Goal: Task Accomplishment & Management: Use online tool/utility

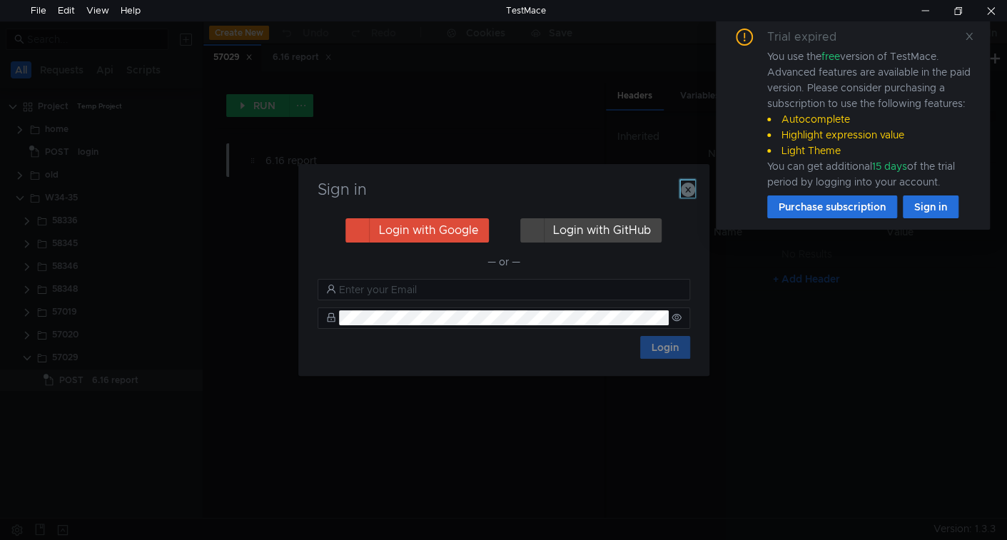
click at [687, 195] on icon "button" at bounding box center [688, 190] width 14 height 14
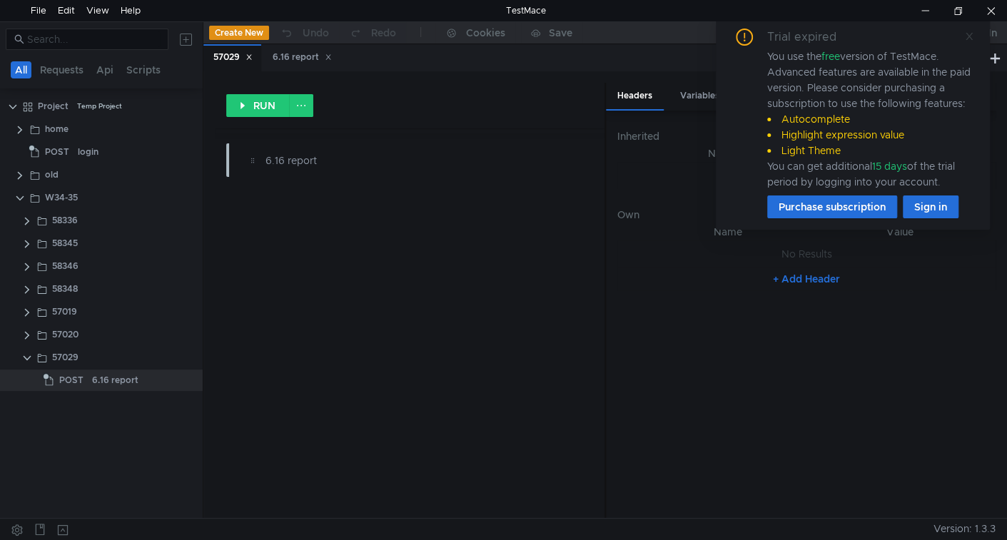
click at [970, 34] on icon at bounding box center [969, 36] width 7 height 7
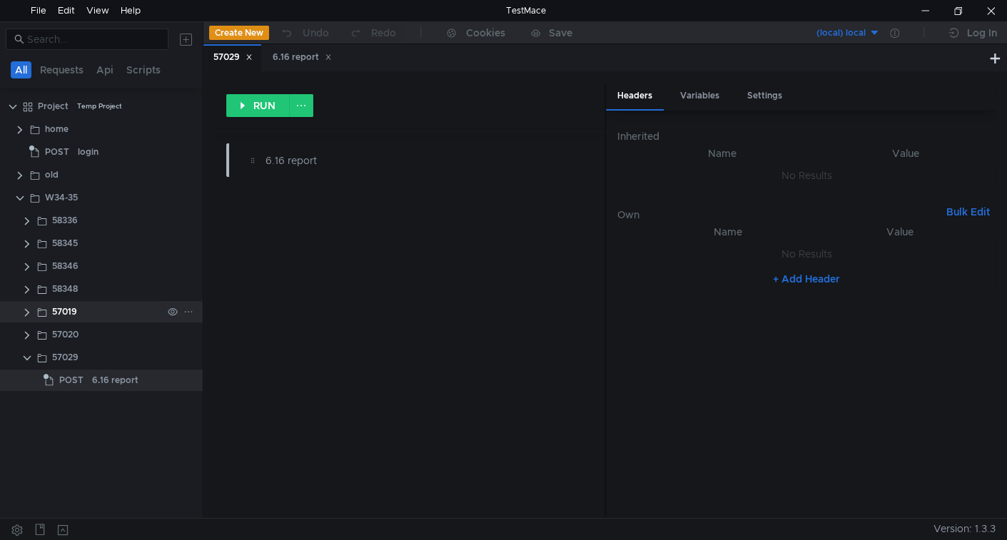
click at [26, 313] on clr-icon at bounding box center [26, 312] width 11 height 11
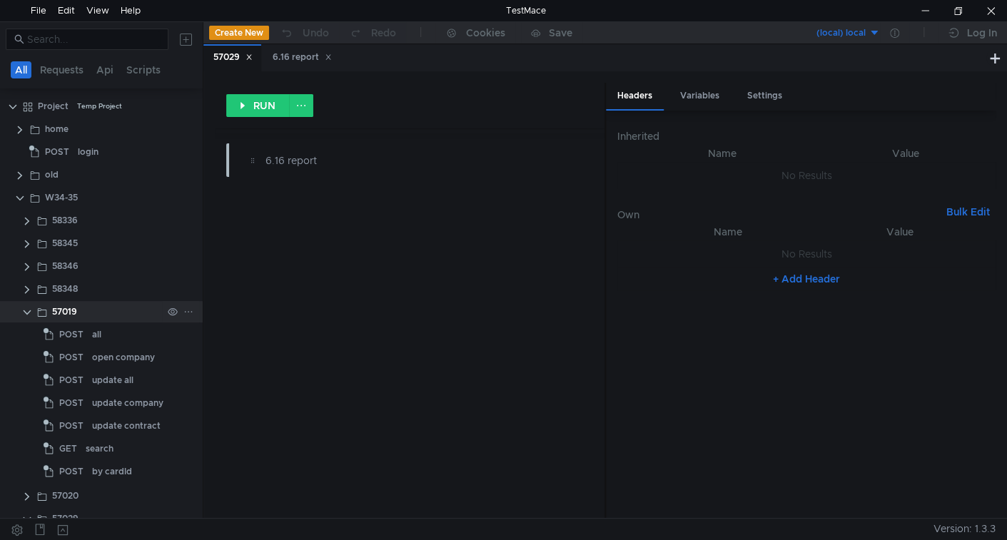
click at [26, 313] on clr-icon at bounding box center [26, 312] width 11 height 11
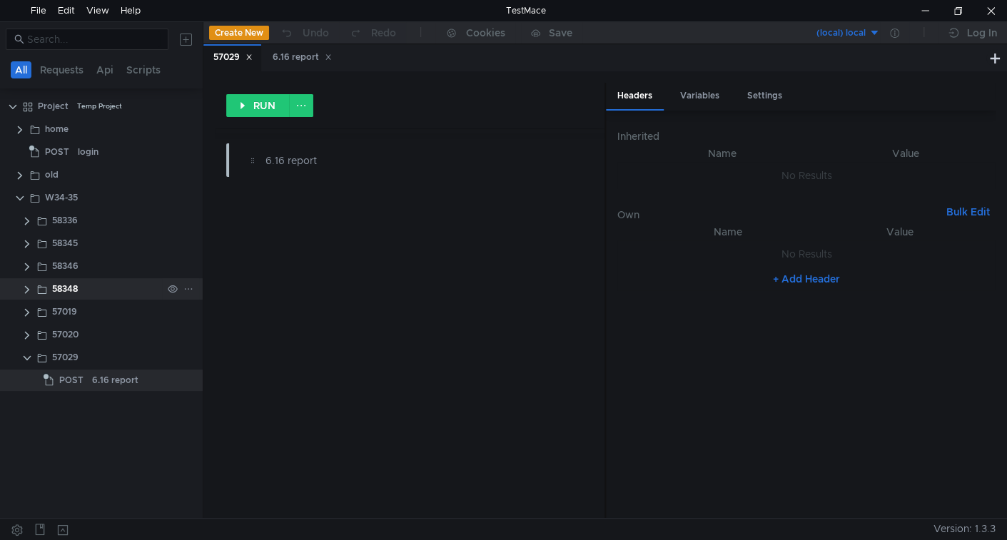
click at [27, 289] on clr-icon at bounding box center [26, 289] width 11 height 11
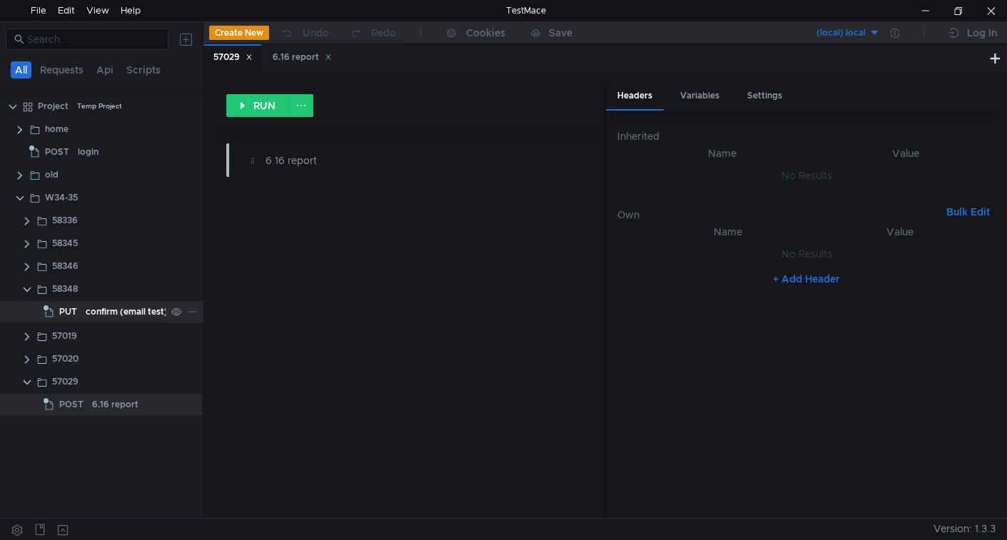
click at [98, 315] on div "confirm (email test)" at bounding box center [127, 311] width 82 height 21
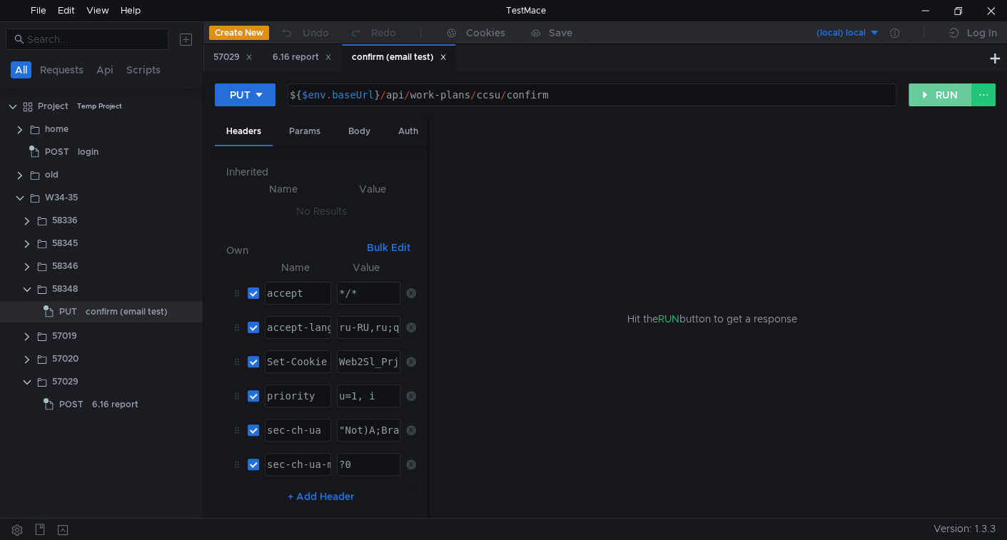
click at [937, 100] on button "RUN" at bounding box center [940, 94] width 64 height 23
click at [940, 98] on button "RUN" at bounding box center [940, 94] width 64 height 23
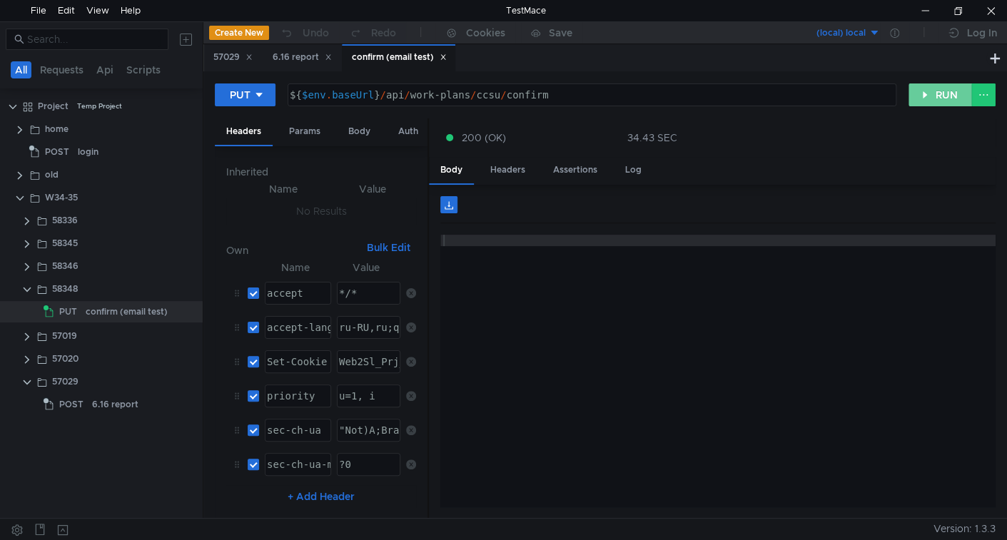
click at [915, 101] on button "RUN" at bounding box center [940, 94] width 64 height 23
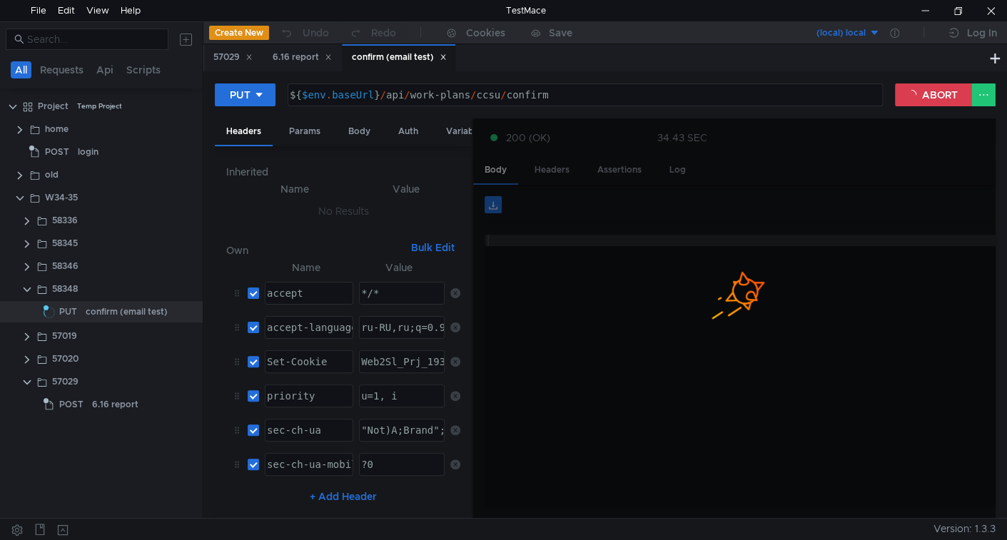
drag, startPoint x: 427, startPoint y: 282, endPoint x: 471, endPoint y: 295, distance: 46.1
click at [472, 295] on div at bounding box center [472, 318] width 1 height 401
click at [474, 302] on div at bounding box center [734, 318] width 522 height 401
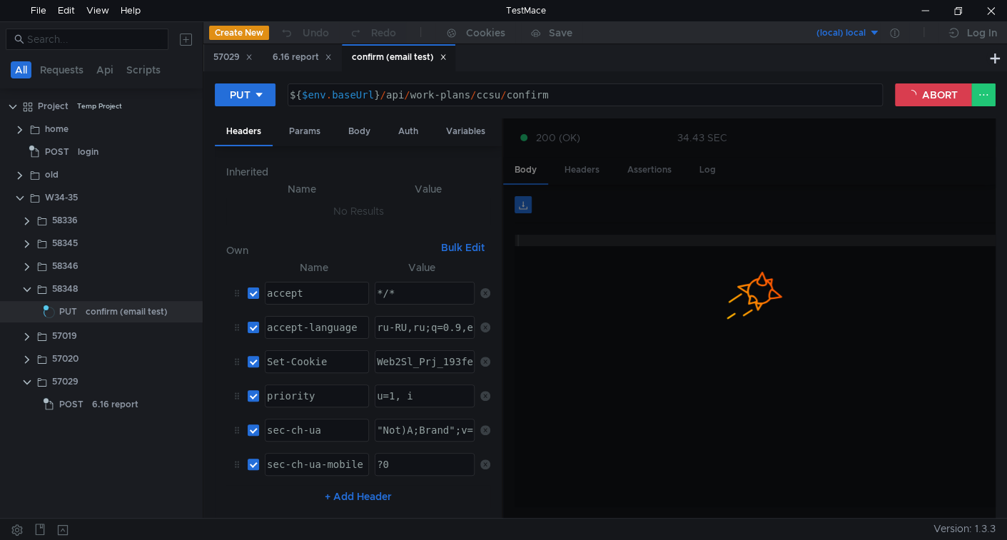
drag, startPoint x: 472, startPoint y: 301, endPoint x: 502, endPoint y: 302, distance: 30.0
click at [502, 302] on div at bounding box center [502, 318] width 1 height 401
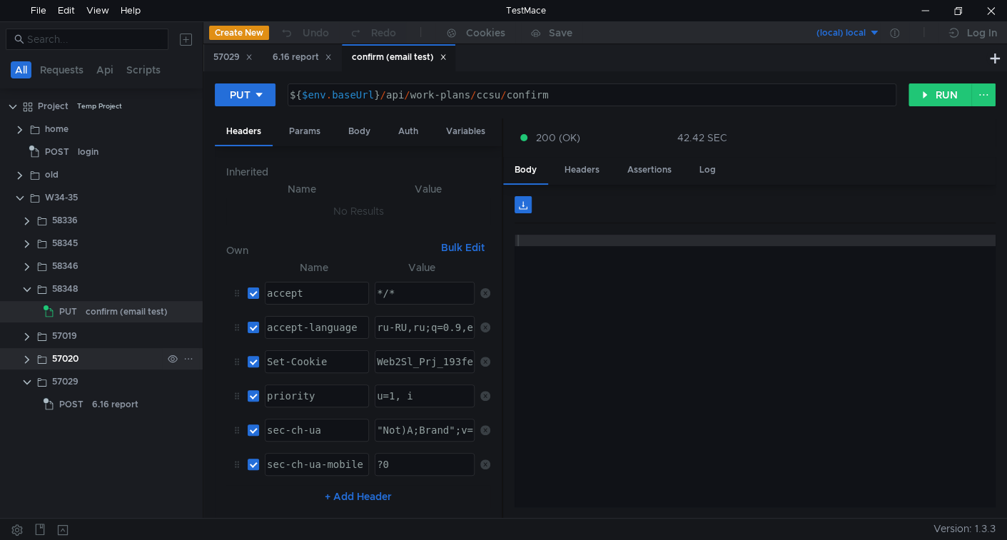
click at [25, 362] on clr-icon at bounding box center [26, 359] width 11 height 11
click at [26, 339] on clr-icon at bounding box center [26, 336] width 11 height 11
click at [75, 360] on span "POST" at bounding box center [71, 358] width 24 height 21
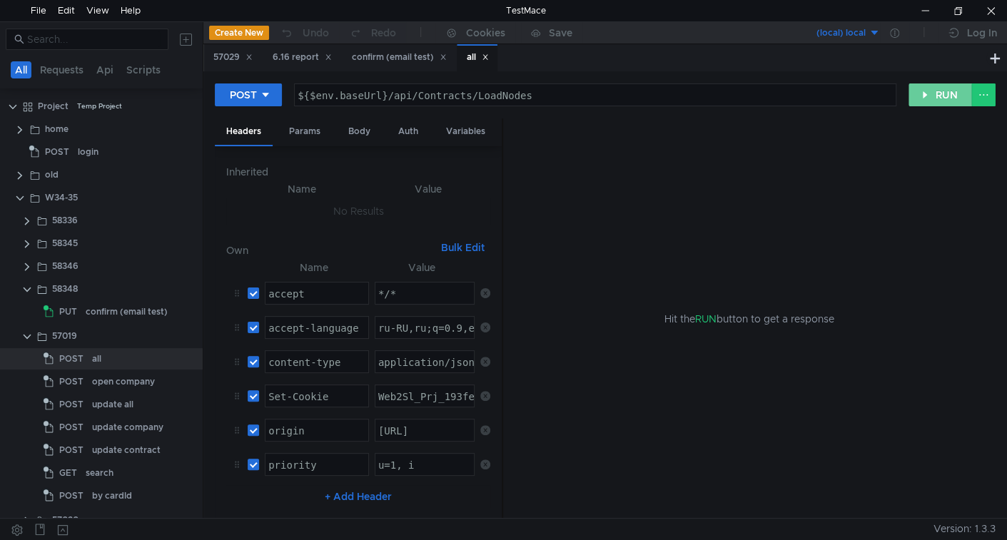
click at [952, 101] on button "RUN" at bounding box center [940, 94] width 64 height 23
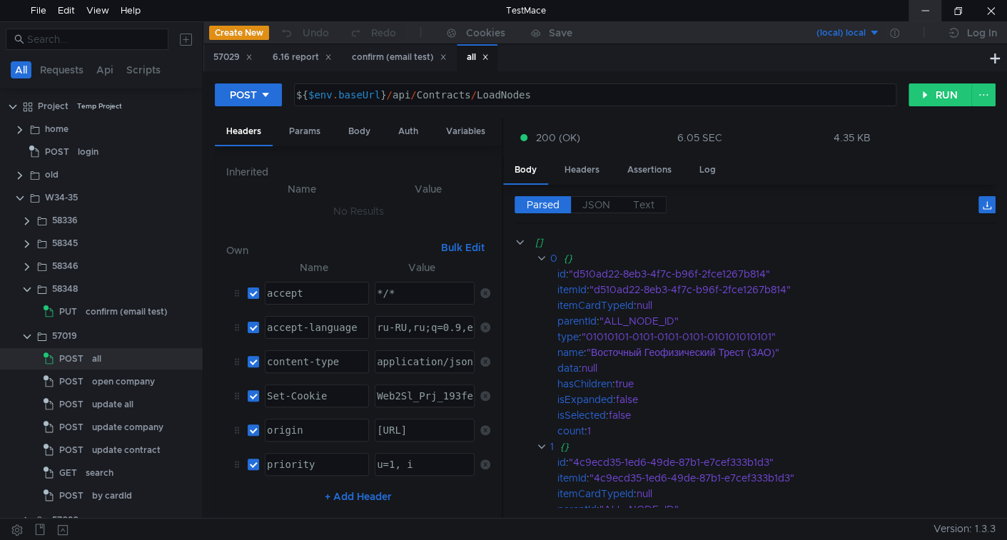
click at [931, 9] on div at bounding box center [924, 10] width 33 height 21
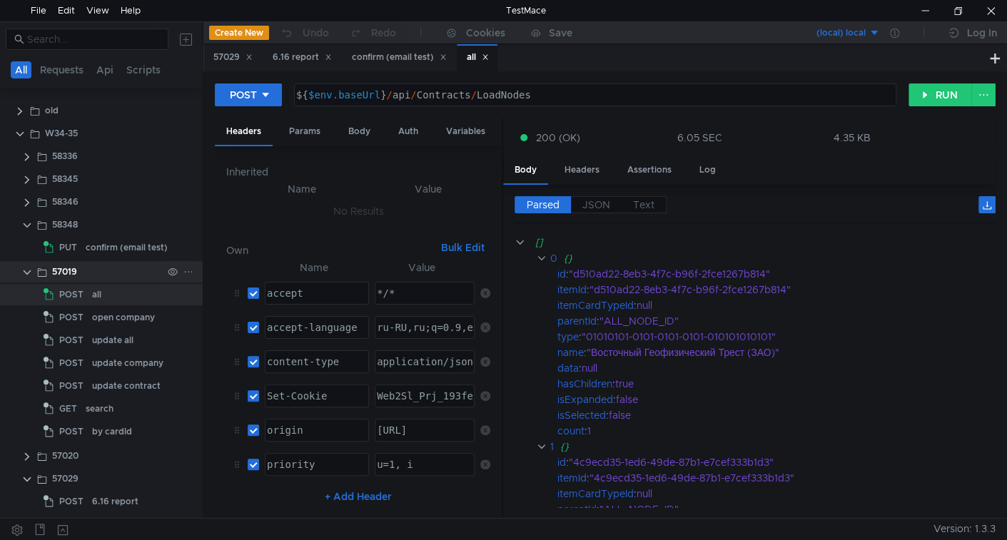
click at [24, 273] on clr-icon at bounding box center [26, 272] width 11 height 11
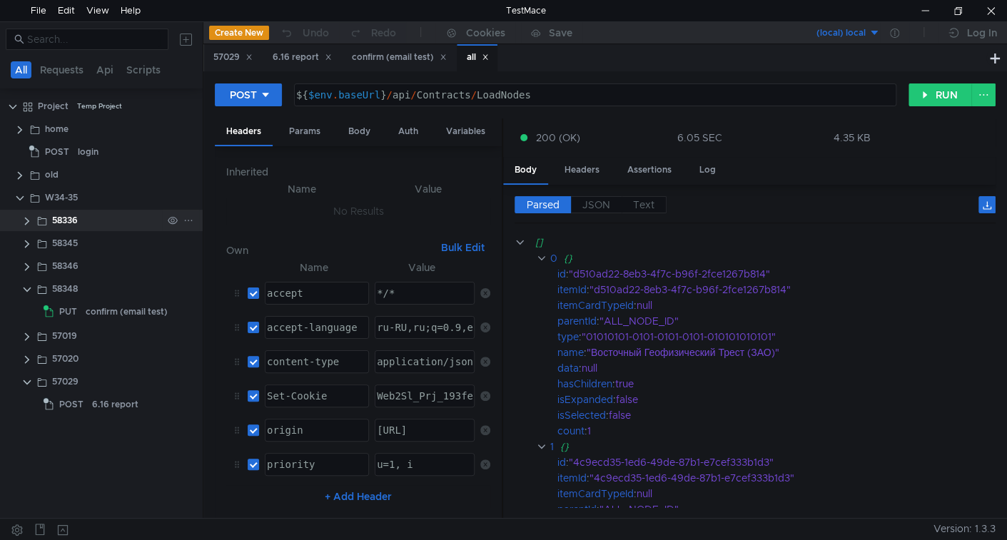
scroll to position [0, 0]
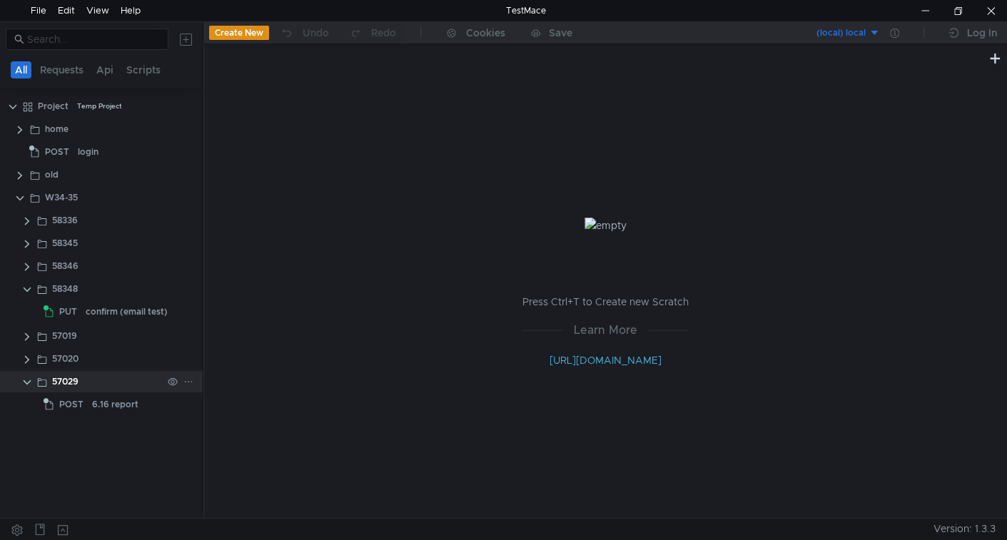
click at [26, 382] on clr-icon at bounding box center [26, 382] width 11 height 11
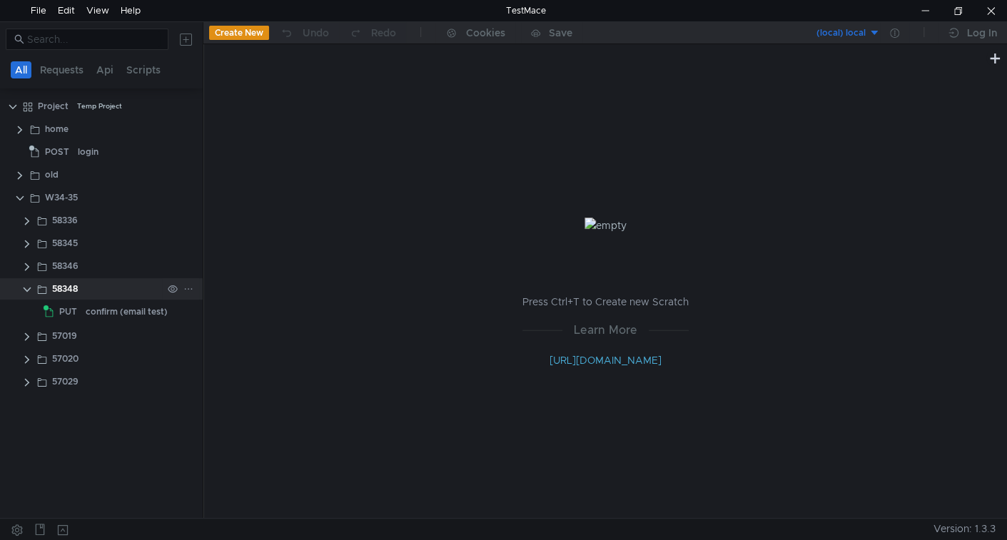
click at [26, 290] on clr-icon at bounding box center [26, 289] width 11 height 11
click at [114, 27] on div at bounding box center [101, 39] width 203 height 34
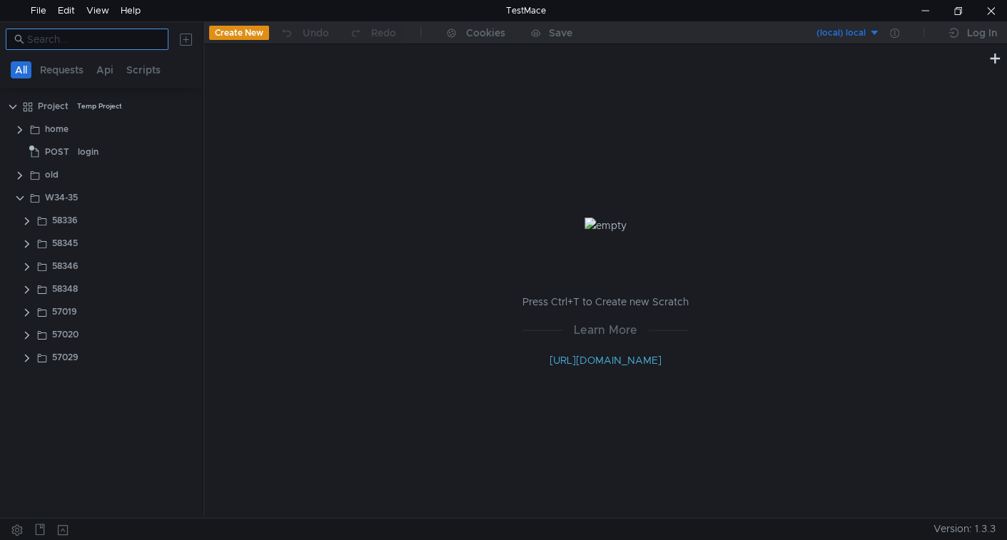
click at [114, 36] on input at bounding box center [93, 39] width 133 height 16
paste input "57020"
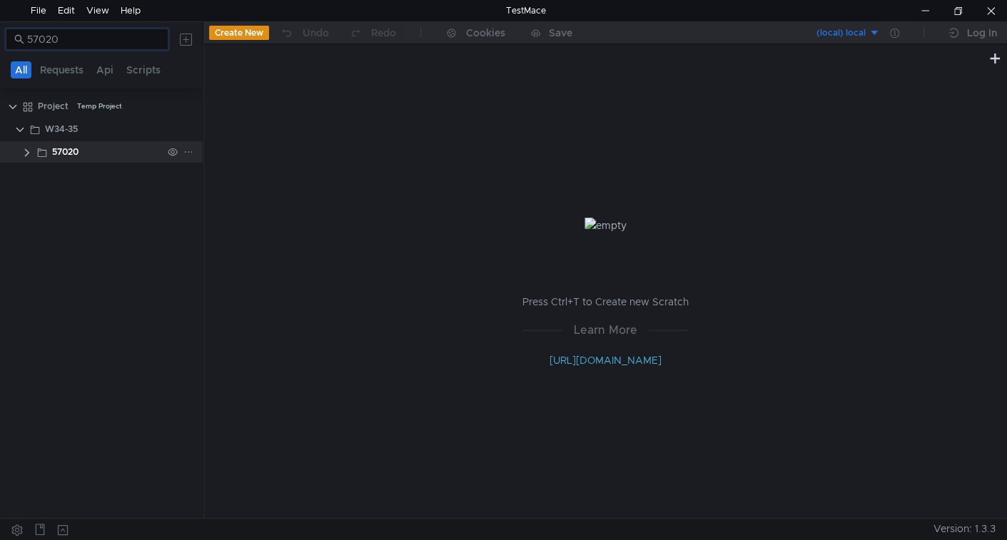
type input "57020"
click at [65, 156] on div "57020" at bounding box center [65, 151] width 26 height 21
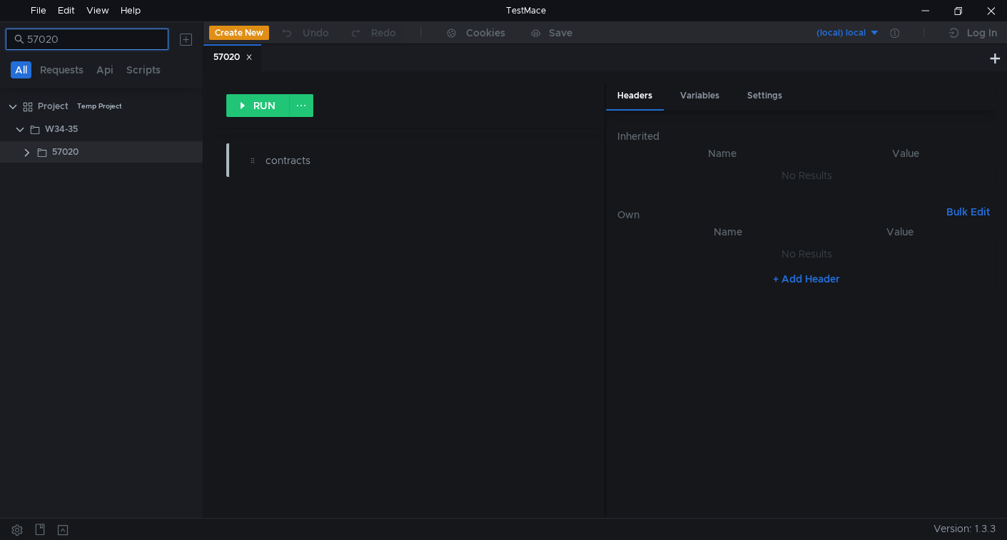
click at [148, 39] on input "57020" at bounding box center [93, 39] width 133 height 16
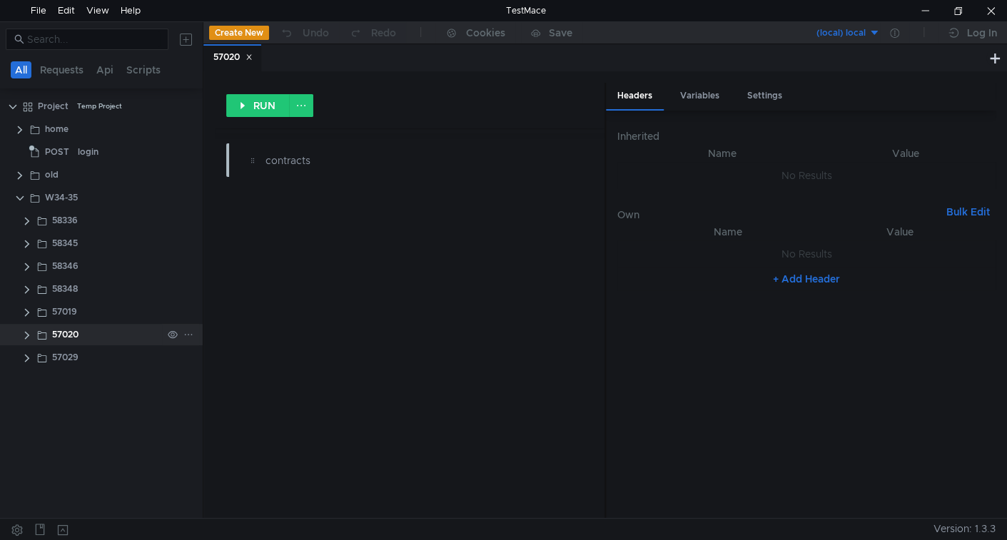
click at [26, 333] on clr-icon at bounding box center [26, 335] width 11 height 11
click at [67, 360] on span "GET" at bounding box center [68, 357] width 18 height 21
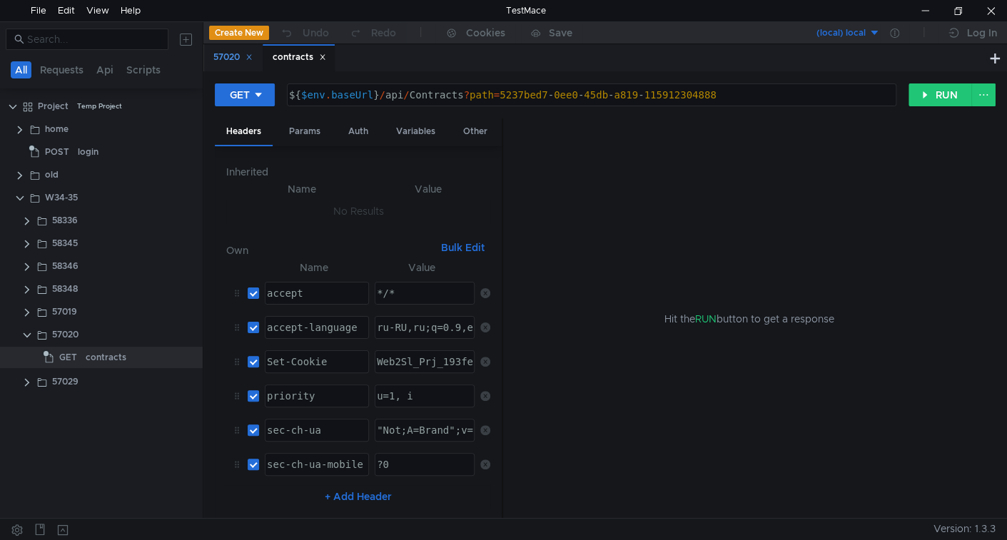
click at [250, 59] on icon at bounding box center [248, 57] width 7 height 7
click at [305, 131] on div "Params" at bounding box center [305, 131] width 54 height 26
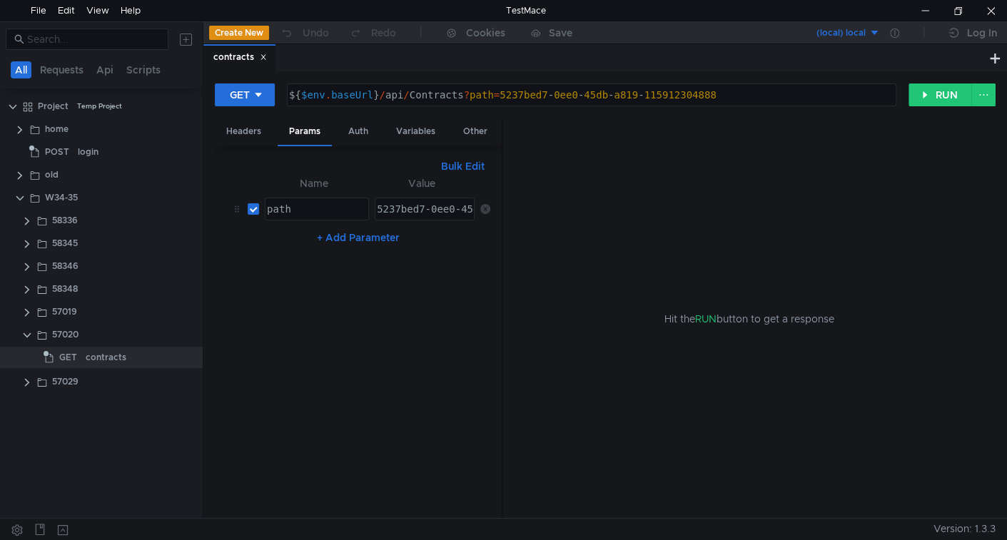
click at [475, 168] on button "Bulk Edit" at bounding box center [462, 166] width 55 height 17
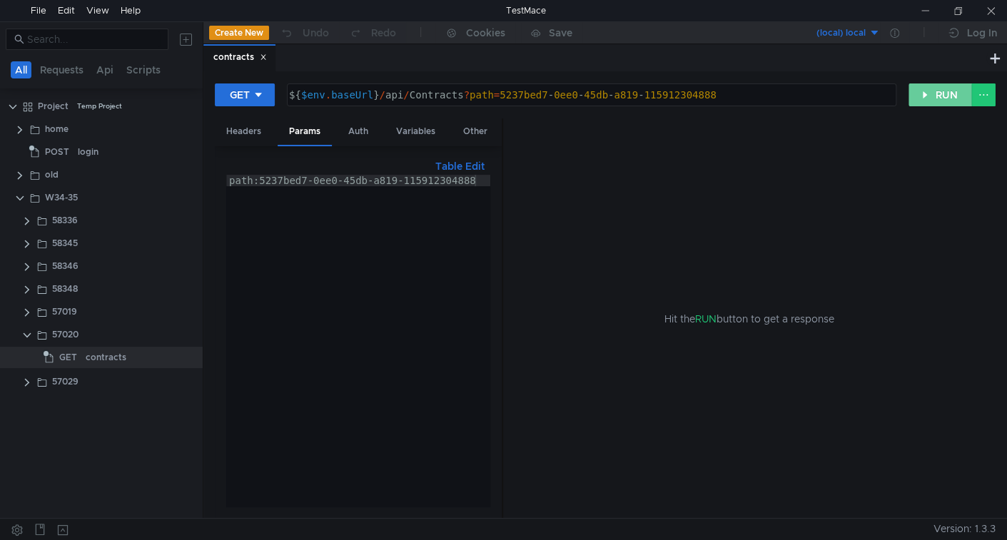
click at [937, 97] on button "RUN" at bounding box center [940, 94] width 64 height 23
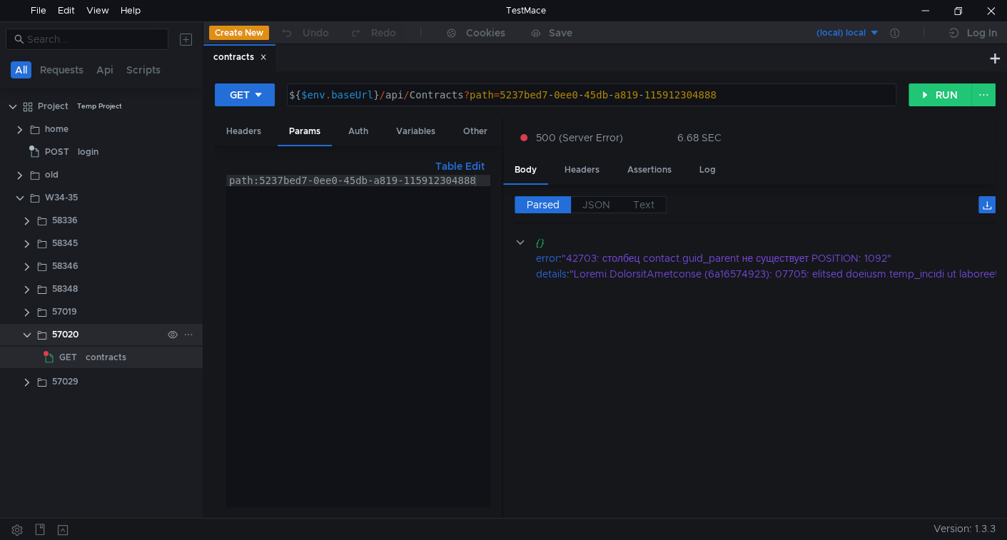
click at [25, 336] on clr-icon at bounding box center [26, 335] width 11 height 11
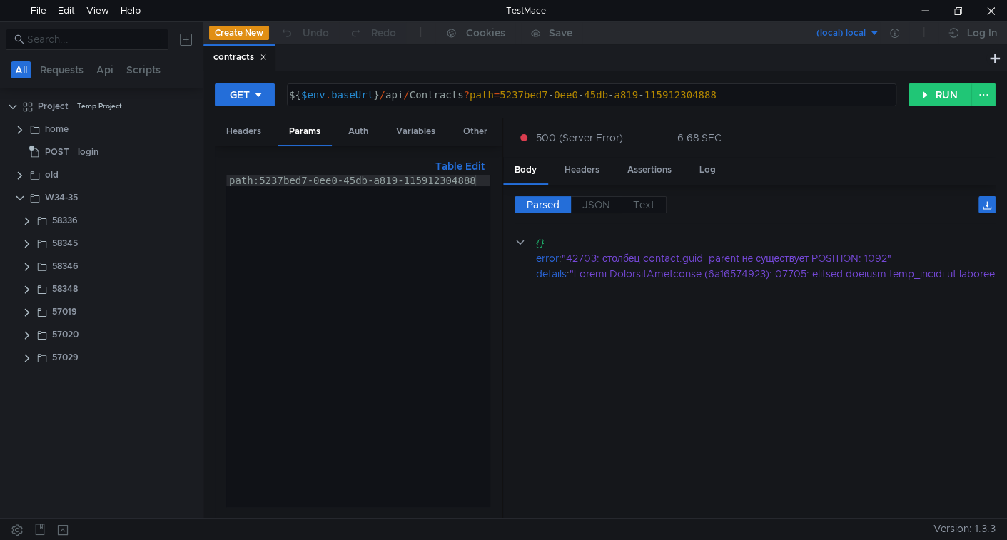
click at [265, 56] on icon at bounding box center [263, 57] width 5 height 5
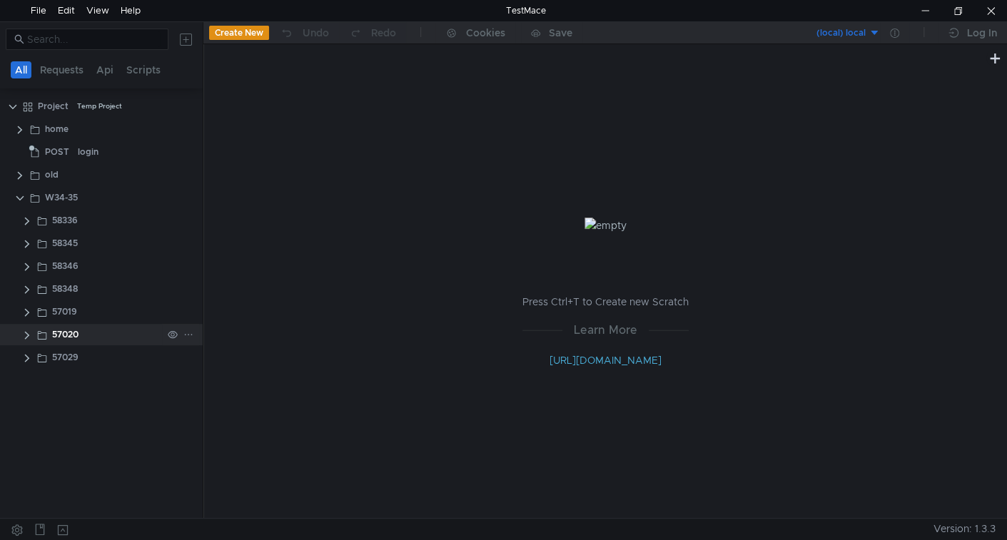
click at [21, 334] on clr-icon at bounding box center [26, 335] width 11 height 11
click at [27, 332] on clr-icon at bounding box center [26, 335] width 11 height 11
click at [27, 356] on clr-icon at bounding box center [26, 358] width 11 height 11
click at [26, 315] on clr-icon at bounding box center [26, 312] width 11 height 11
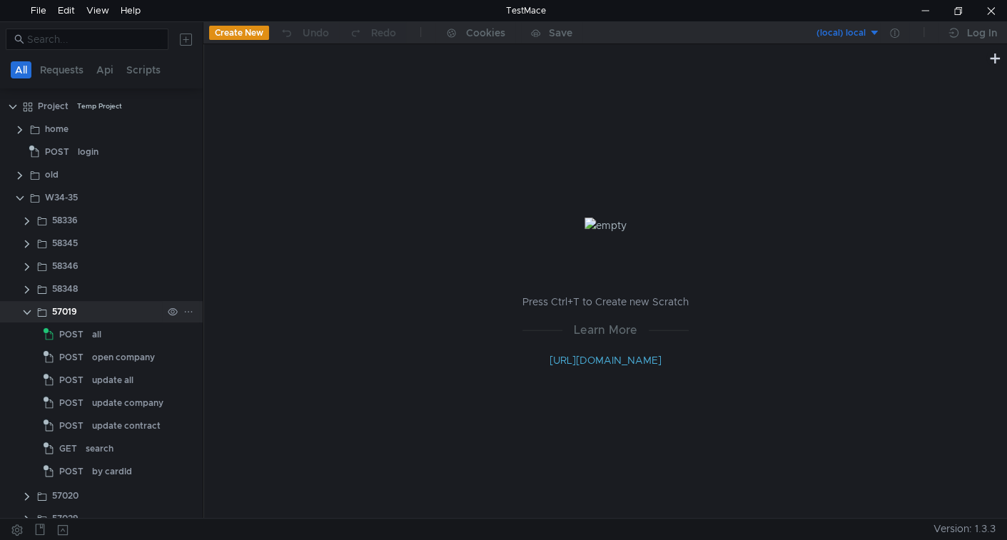
click at [26, 315] on clr-icon at bounding box center [26, 312] width 11 height 11
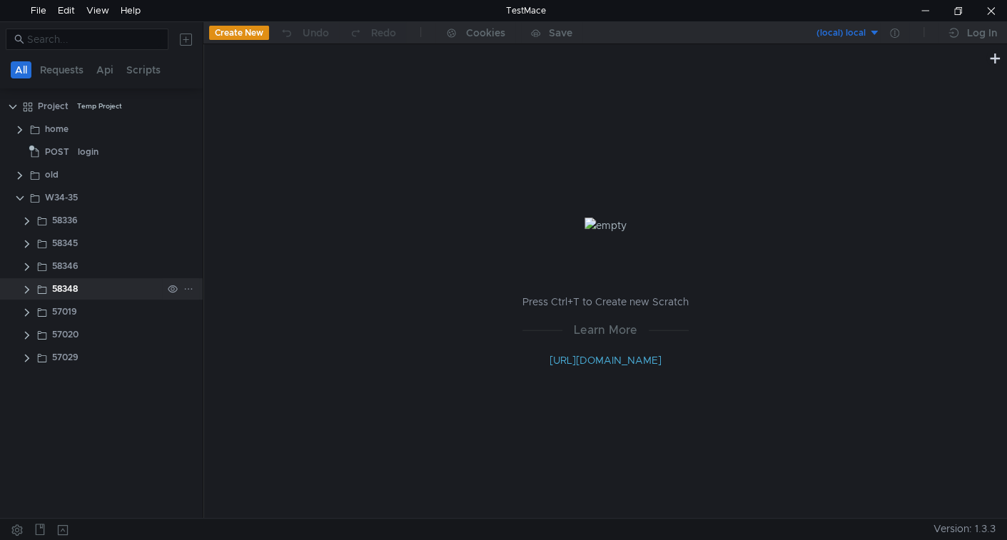
click at [28, 289] on clr-icon at bounding box center [26, 289] width 11 height 11
click at [79, 310] on div "PUT" at bounding box center [63, 311] width 38 height 21
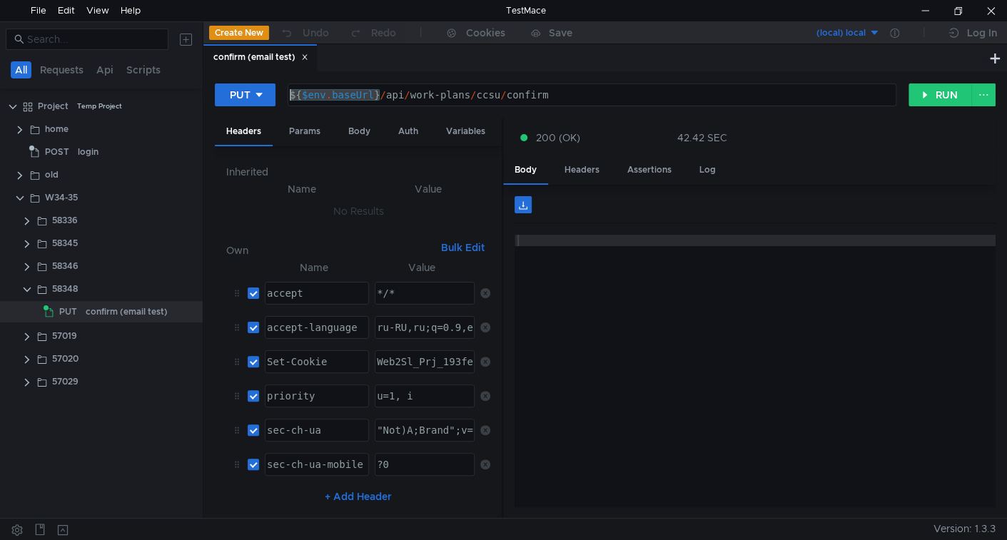
drag, startPoint x: 380, startPoint y: 93, endPoint x: 200, endPoint y: 88, distance: 179.9
click at [200, 88] on as-split "All Requests Api Scripts Project Temp Project home POST login old W34-35 58336 …" at bounding box center [503, 269] width 1007 height 497
paste textarea "https://ius-msb.sgp2.local/ius-msb-dev"
type textarea "https://ius-msb.sgp2.local/ius-msb-dev/api/work-plans/ccsu/confirm"
click at [927, 97] on button "RUN" at bounding box center [940, 94] width 64 height 23
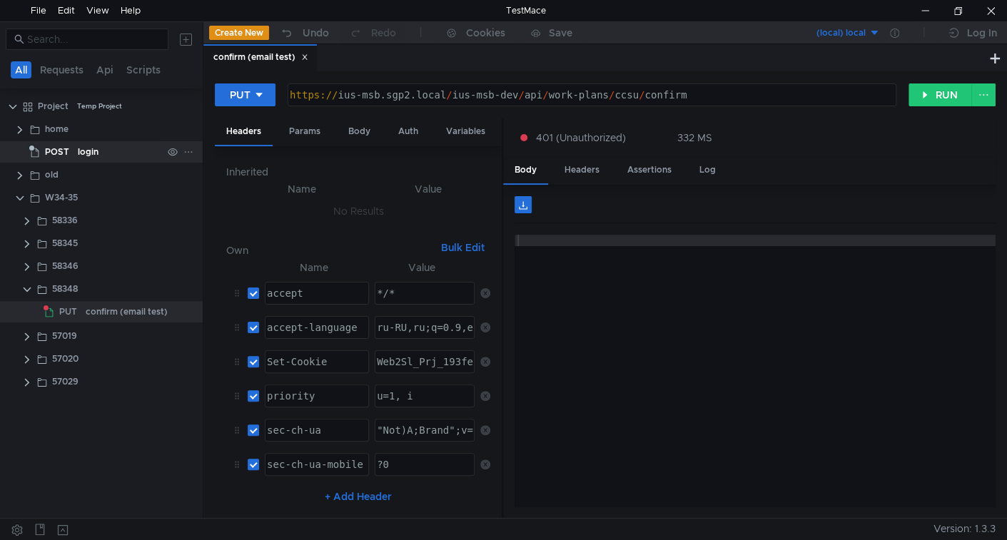
click at [72, 144] on div "POST" at bounding box center [51, 151] width 44 height 21
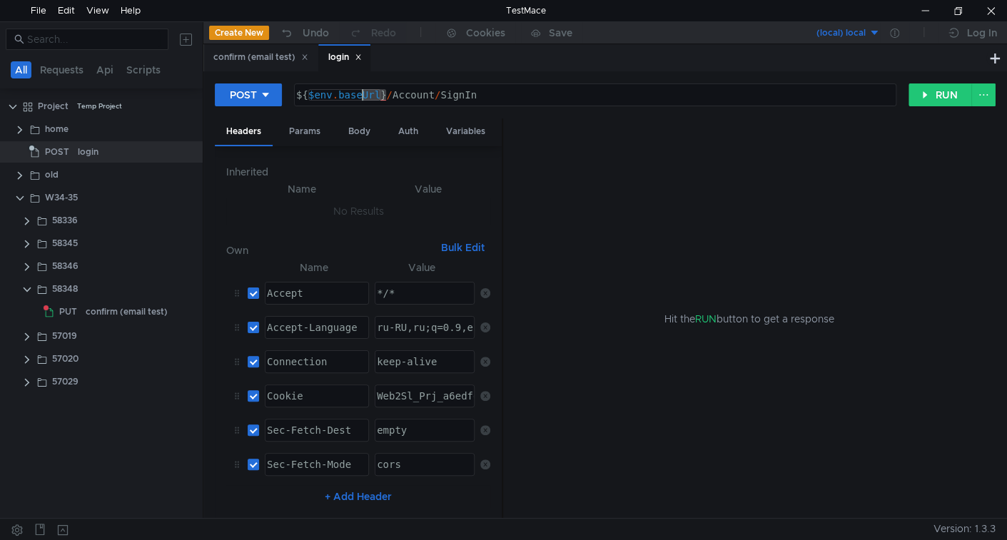
drag, startPoint x: 385, startPoint y: 91, endPoint x: 205, endPoint y: 79, distance: 181.0
click at [205, 79] on div "POST ${$env.baseUrl}/Account/SignIn ${ $env . baseUrl } / Account / SignIn הההה…" at bounding box center [605, 294] width 804 height 447
paste textarea "https://ius-msb.sgp2.local/ius-msb-dev"
type textarea "https://ius-msb.sgp2.local/ius-msb-dev/Account/SignIn"
click at [935, 91] on button "RUN" at bounding box center [940, 94] width 64 height 23
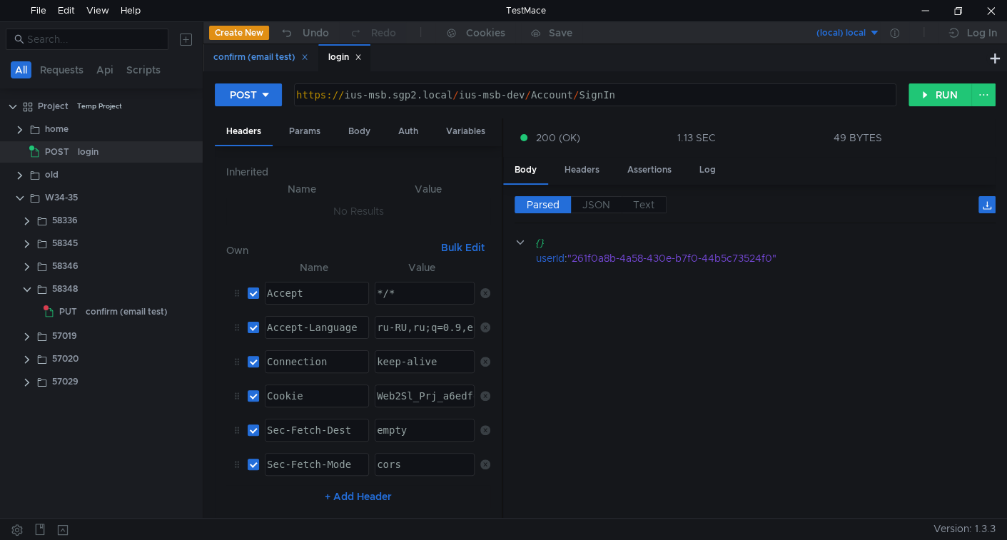
click at [271, 59] on div "confirm (email test)" at bounding box center [260, 57] width 95 height 15
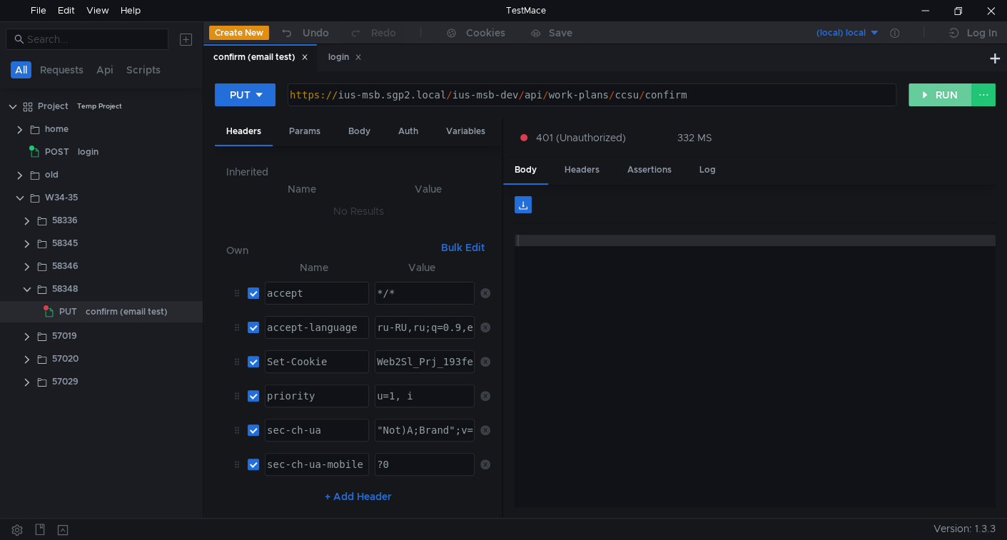
click at [954, 87] on button "RUN" at bounding box center [940, 94] width 64 height 23
click at [477, 101] on div "https:// ius-msb.sgp2.local / ius-msb-dev / api / work-plans / ccsu / confirm" at bounding box center [590, 106] width 607 height 34
type textarea "${$env.baseUrl}/api/work-plans/ccsu/confirm"
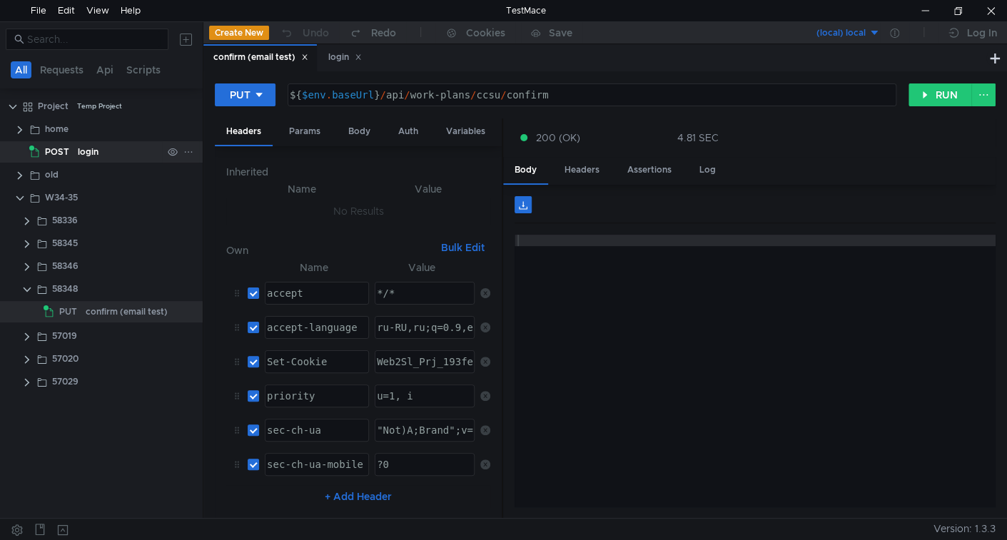
click at [85, 151] on div "login" at bounding box center [88, 151] width 21 height 21
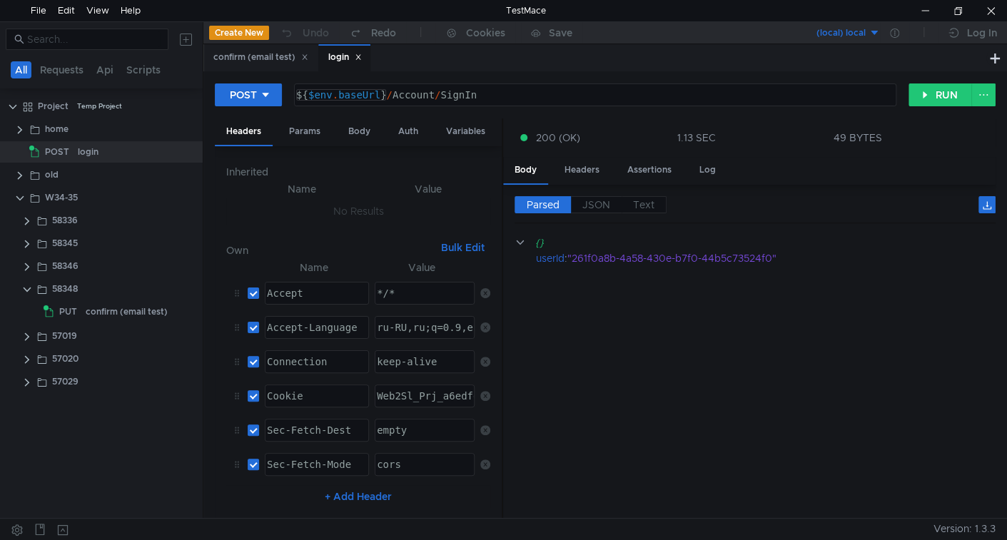
type textarea "${$env.baseUrl}/Account/SignIn"
click at [388, 93] on div "${ $env . baseUrl } / Account / SignIn" at bounding box center [593, 106] width 601 height 34
click at [86, 310] on div "confirm (email test)" at bounding box center [127, 311] width 82 height 21
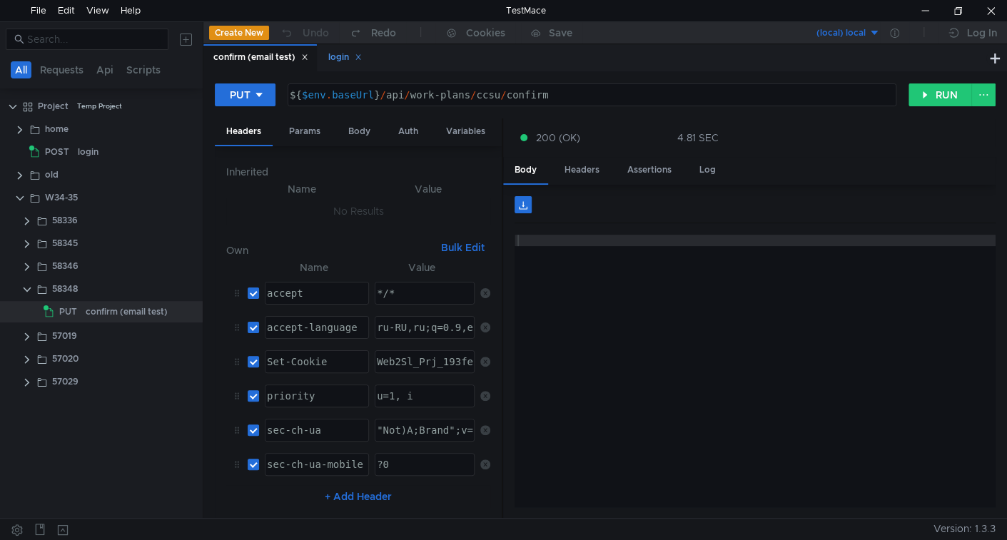
click at [360, 60] on icon at bounding box center [358, 57] width 7 height 7
click at [719, 373] on div at bounding box center [755, 382] width 481 height 295
click at [105, 147] on div "login" at bounding box center [120, 151] width 84 height 21
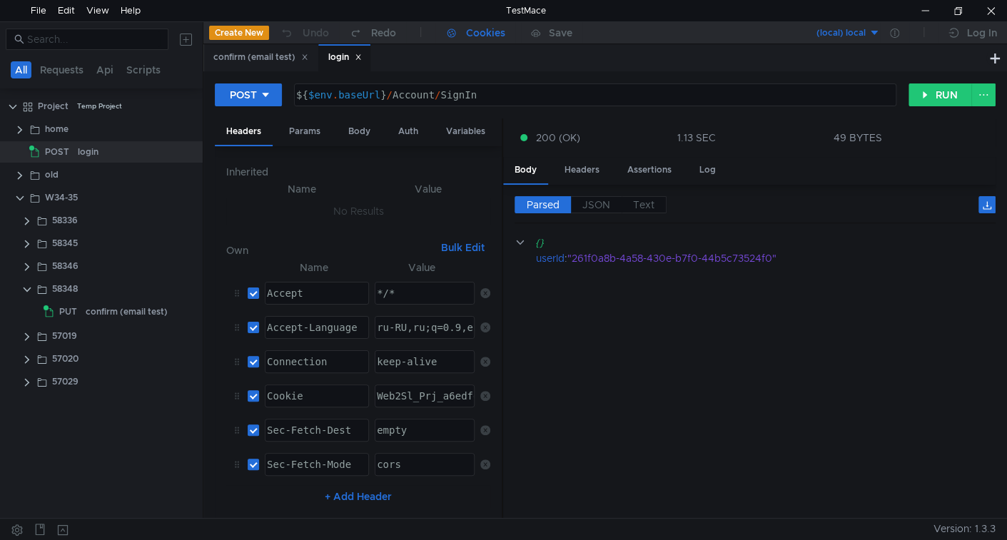
click at [467, 33] on div "Cookies" at bounding box center [485, 32] width 39 height 17
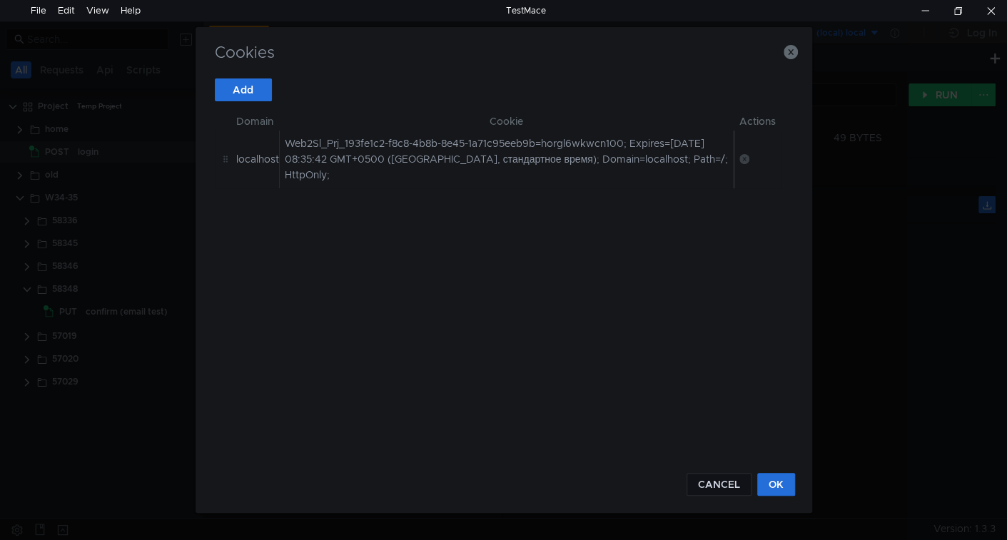
click at [746, 156] on icon at bounding box center [744, 159] width 10 height 10
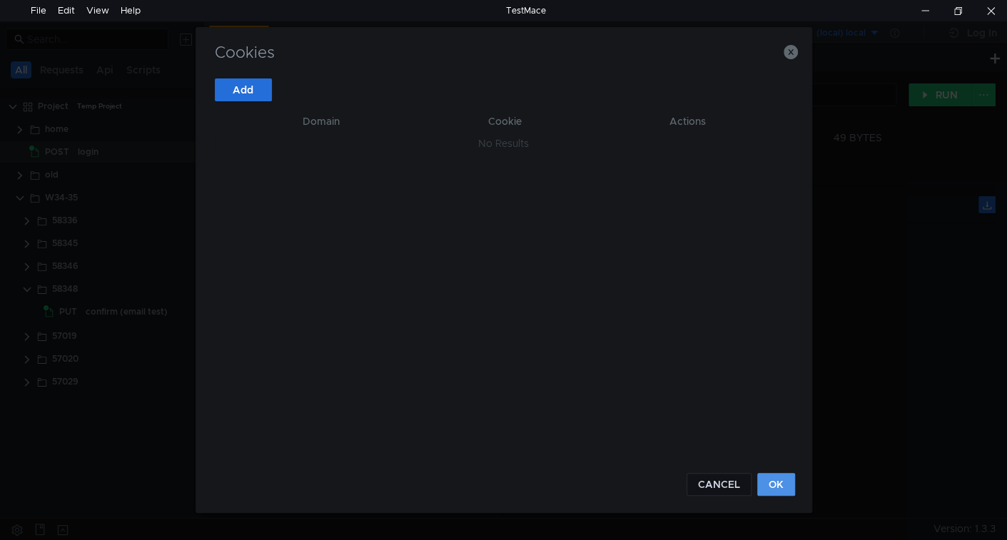
click at [774, 488] on button "OK" at bounding box center [776, 484] width 38 height 23
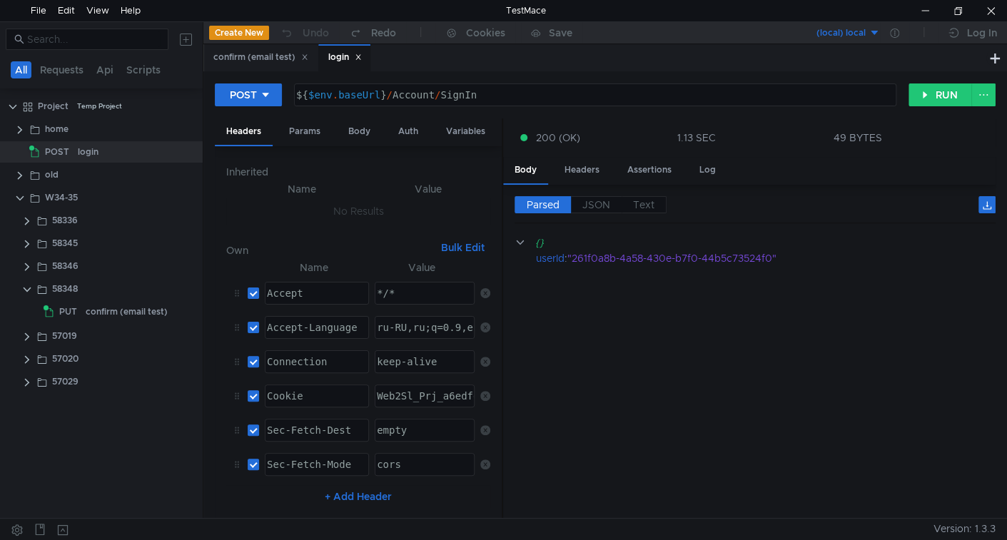
click at [362, 57] on icon at bounding box center [358, 57] width 7 height 7
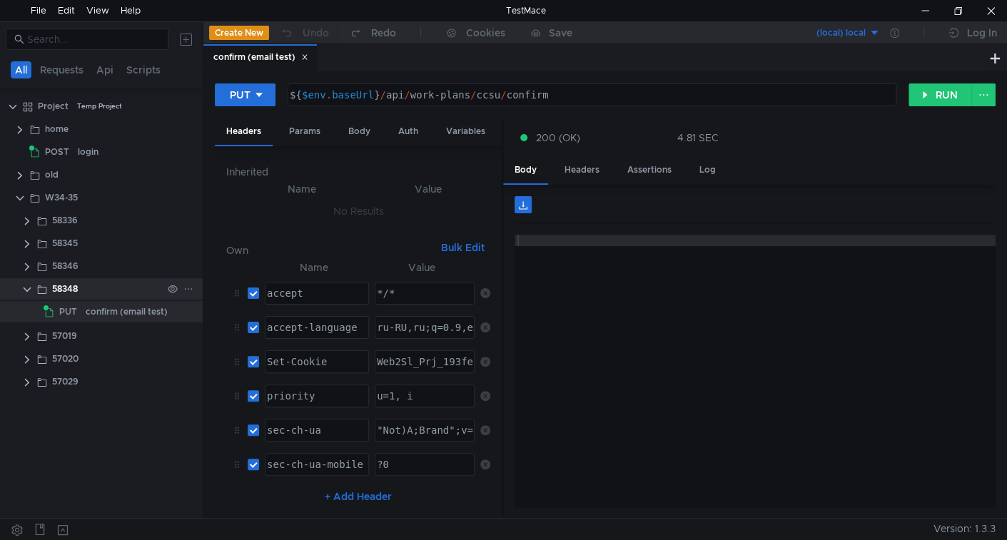
click at [28, 287] on clr-icon at bounding box center [26, 289] width 11 height 11
